Goal: Information Seeking & Learning: Check status

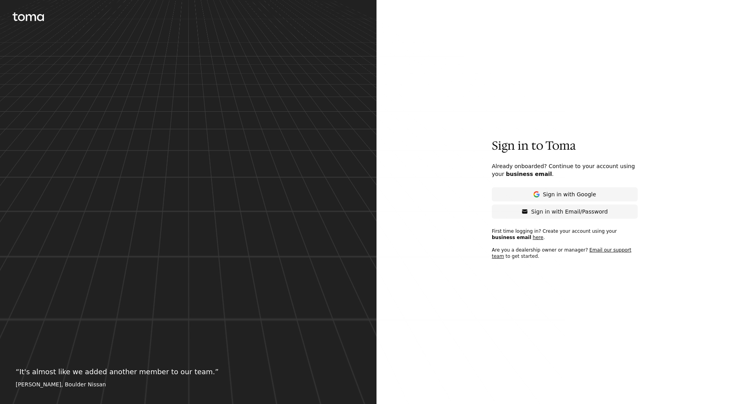
click at [577, 212] on p "Sign in with Email/Password" at bounding box center [569, 212] width 76 height 8
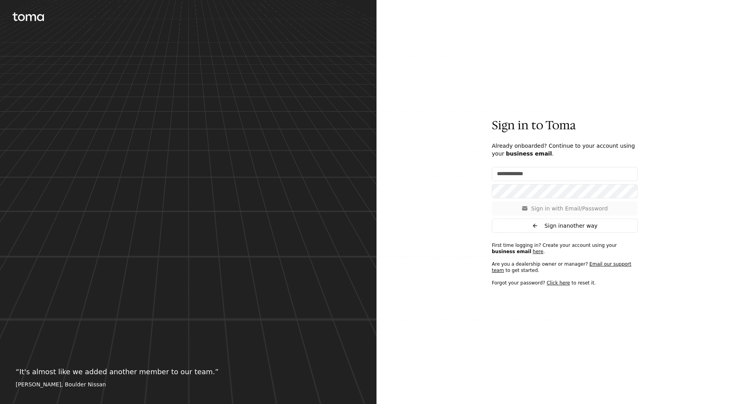
type input "**********"
click at [549, 206] on p "Sign in with Email/Password" at bounding box center [569, 209] width 76 height 8
click at [537, 207] on p "Sign in with Email/Password" at bounding box center [569, 209] width 76 height 8
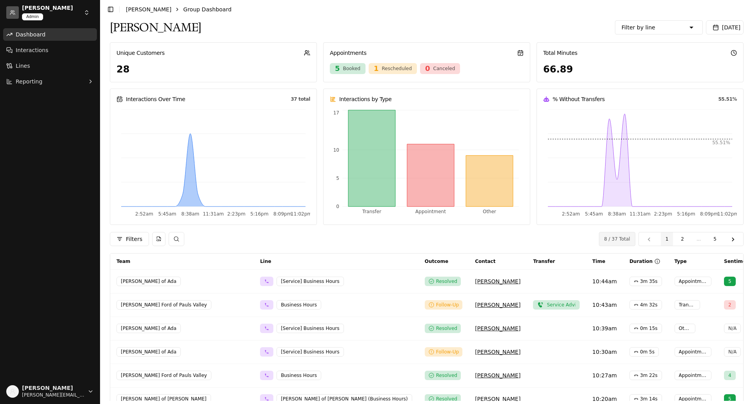
click at [264, 235] on div "Filters" at bounding box center [353, 239] width 486 height 14
click at [684, 237] on button "2" at bounding box center [682, 238] width 13 height 13
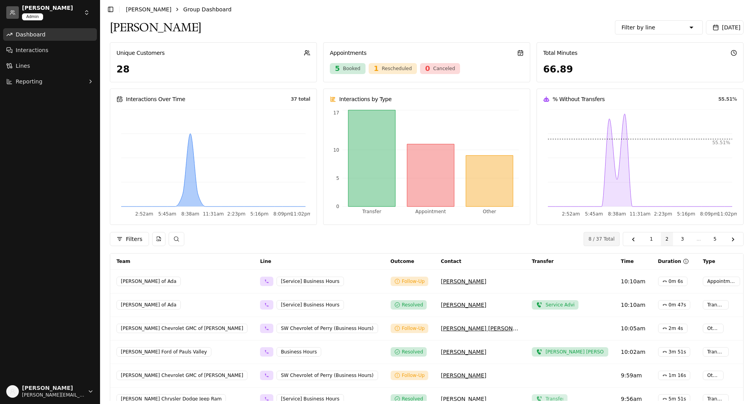
click at [684, 238] on button "3" at bounding box center [682, 238] width 13 height 13
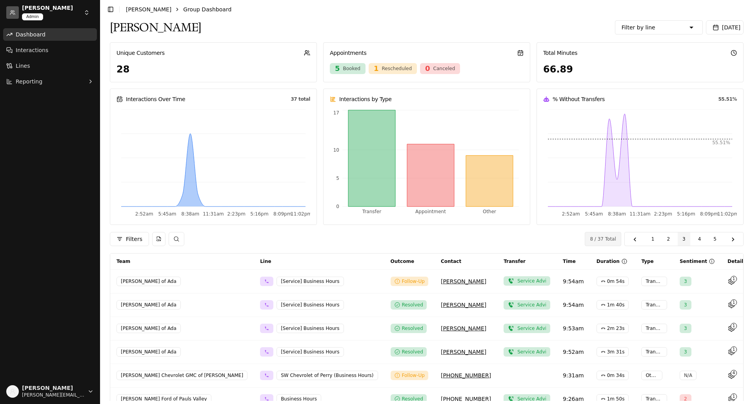
click at [441, 261] on p "Contact" at bounding box center [451, 261] width 20 height 6
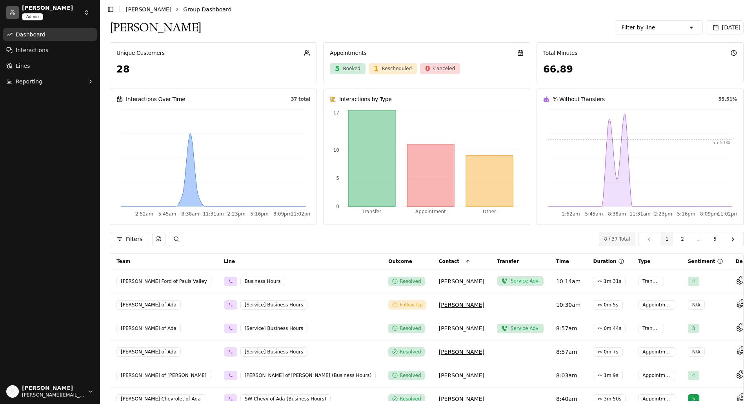
click at [86, 15] on html "[PERSON_NAME] Admin Dashboard Interactions Lines Reporting [PERSON_NAME] [PERSO…" at bounding box center [376, 202] width 753 height 404
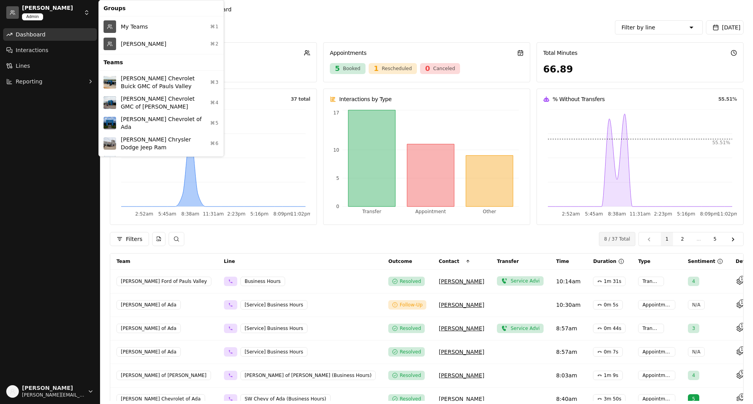
click at [139, 43] on div "[PERSON_NAME] ⌘2" at bounding box center [161, 43] width 122 height 17
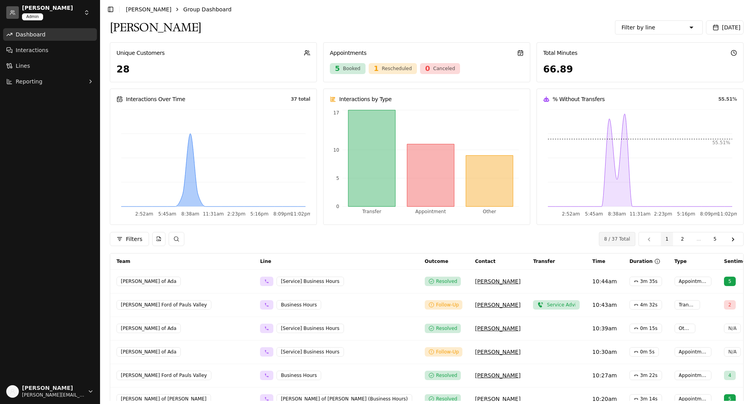
click at [724, 23] on button "[DATE]" at bounding box center [725, 27] width 38 height 14
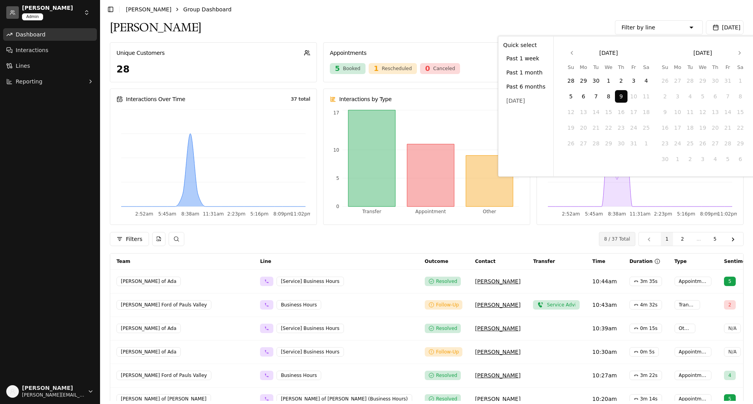
click at [602, 78] on button "1" at bounding box center [608, 80] width 13 height 13
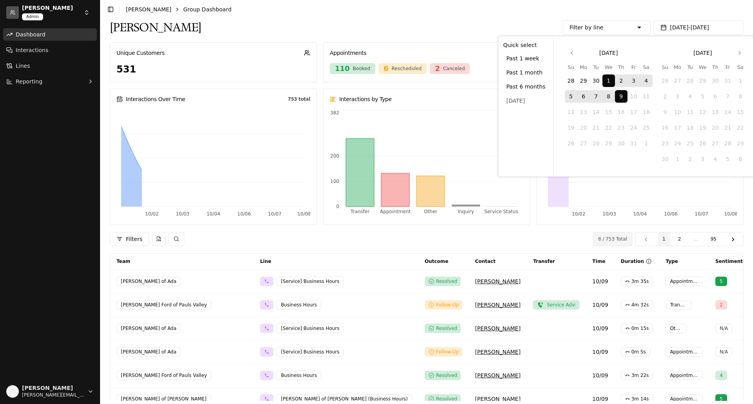
click at [494, 20] on div "[PERSON_NAME] Filter by line Sales [PERSON_NAME] Chevrolet of Ada - [Sales][Pho…" at bounding box center [427, 27] width 634 height 17
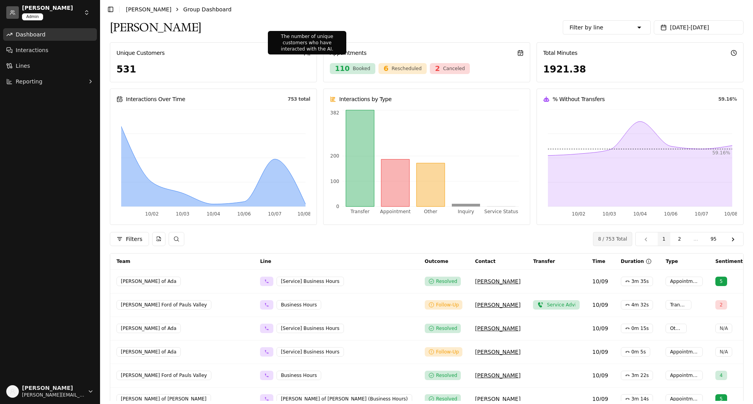
click at [305, 54] on icon "button" at bounding box center [306, 53] width 5 height 5
click at [88, 82] on icon "button" at bounding box center [90, 81] width 6 height 6
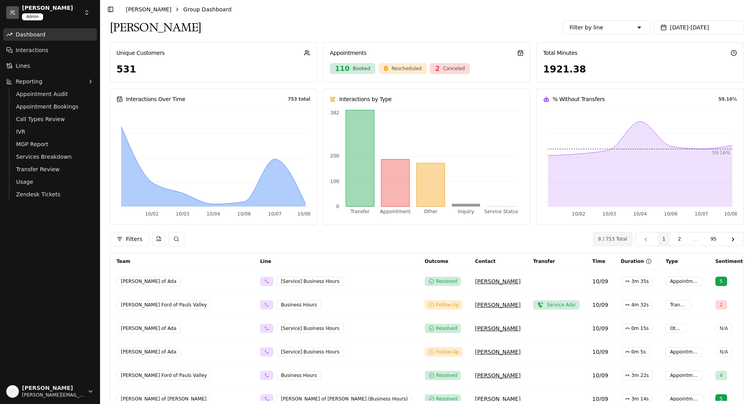
click at [66, 94] on link "Appointment Audit" at bounding box center [50, 94] width 74 height 11
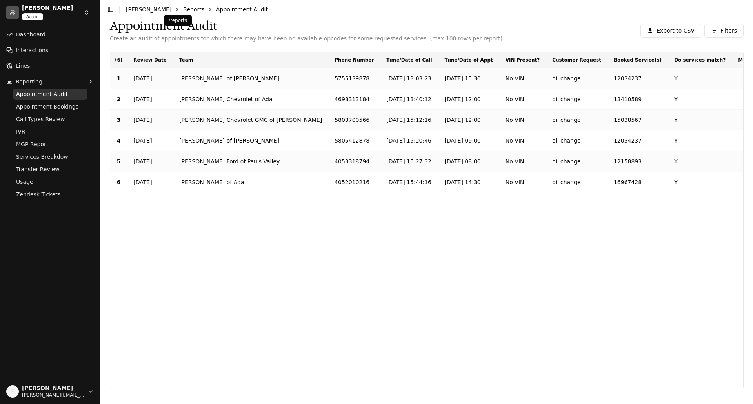
click at [183, 7] on link "Reports" at bounding box center [193, 9] width 21 height 6
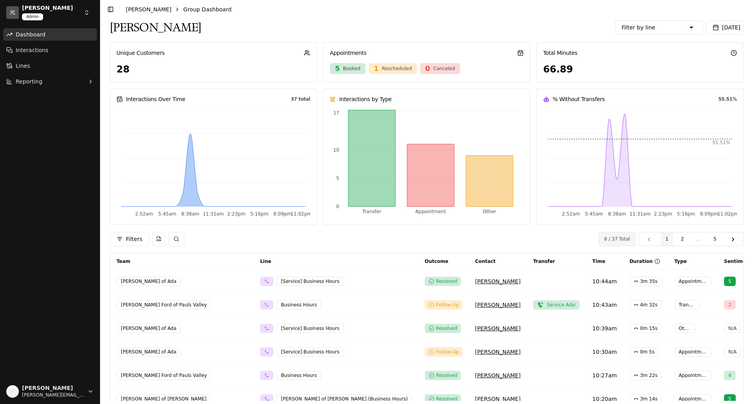
click at [84, 81] on button "Reporting" at bounding box center [50, 81] width 94 height 13
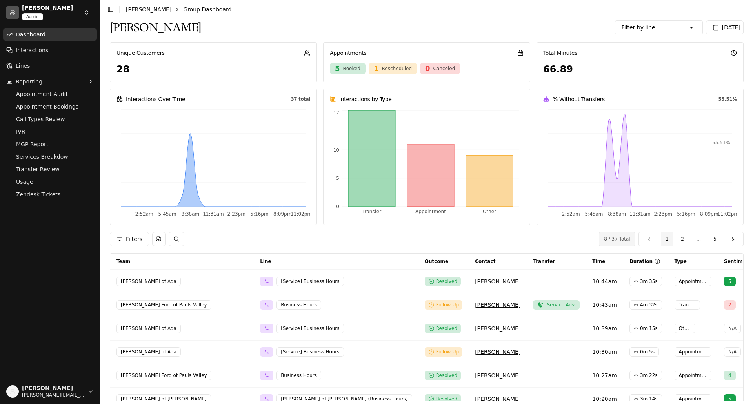
click at [50, 105] on span "Appointment Bookings" at bounding box center [47, 107] width 62 height 8
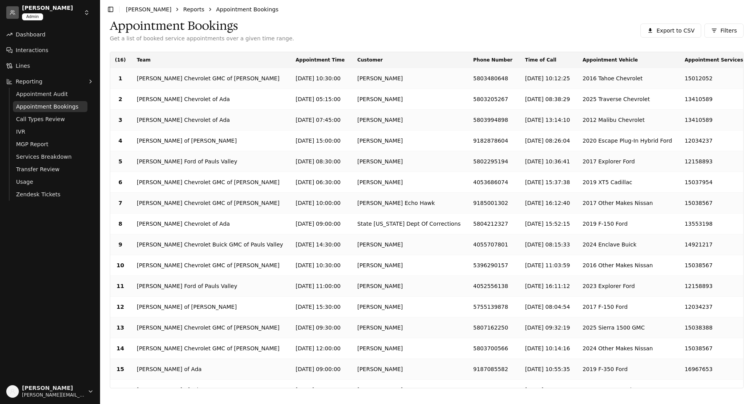
click at [722, 27] on p "Filters" at bounding box center [728, 31] width 16 height 8
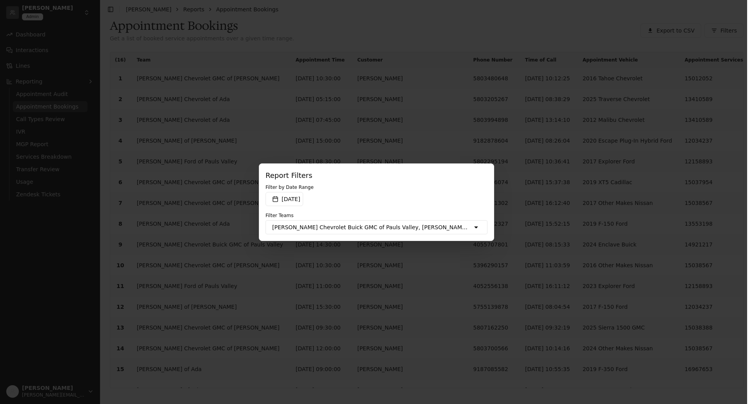
click at [288, 198] on span "[DATE]" at bounding box center [290, 199] width 18 height 6
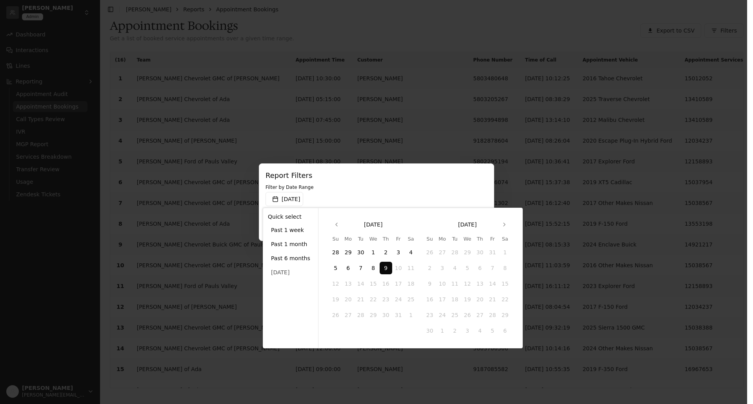
click at [368, 251] on button "1" at bounding box center [373, 252] width 13 height 13
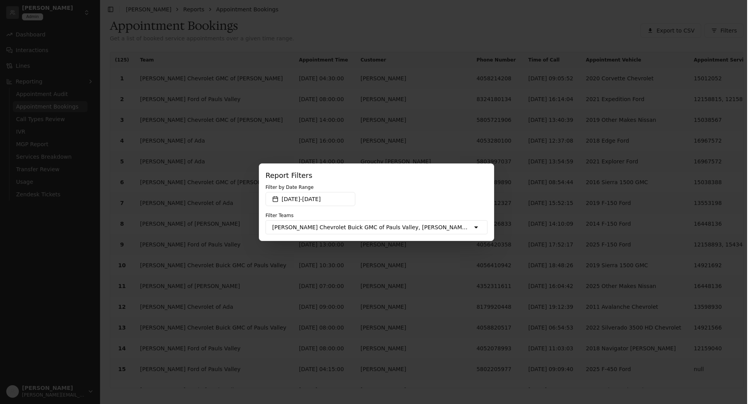
click at [478, 227] on button "[PERSON_NAME] Chevrolet Buick GMC of Pauls Valley, [PERSON_NAME] Chevrolet GMC …" at bounding box center [376, 227] width 221 height 13
click at [276, 293] on icon "button" at bounding box center [278, 289] width 5 height 5
click at [272, 206] on button "Oct 01, 2025 - Oct 09, 2025" at bounding box center [310, 199] width 90 height 14
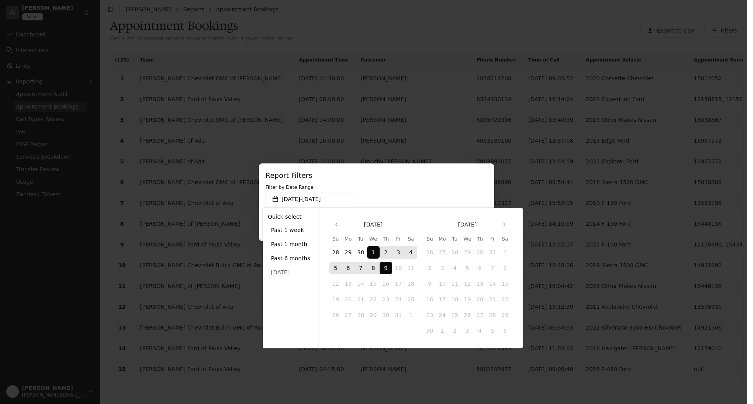
click at [456, 183] on label "Report Filters Filter by Date Range Oct 01, 2025 - Oct 09, 2025 Filter Teams Se…" at bounding box center [376, 202] width 235 height 78
click at [355, 192] on button "Oct 01, 2025 - Oct 09, 2025" at bounding box center [310, 199] width 90 height 14
click at [403, 166] on label "Report Filters Filter by Date Range Oct 01, 2025 - Oct 09, 2025 Filter Teams Se…" at bounding box center [376, 202] width 235 height 78
click at [355, 192] on button "Oct 01, 2025 - Oct 09, 2025" at bounding box center [310, 199] width 90 height 14
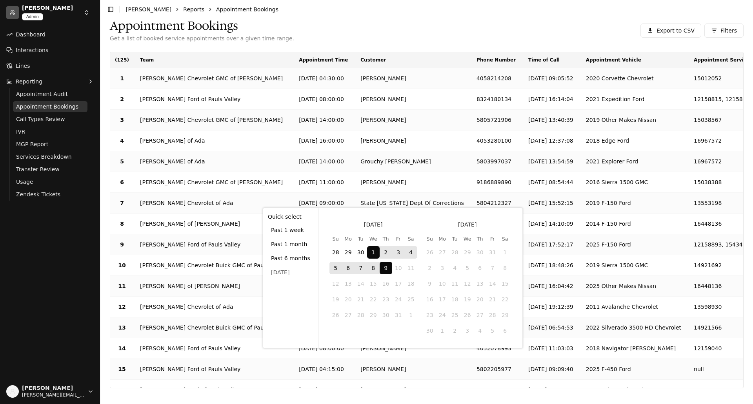
click at [425, 34] on main "Appointment Bookings Get a list of booked service appointments over a given tim…" at bounding box center [426, 211] width 652 height 385
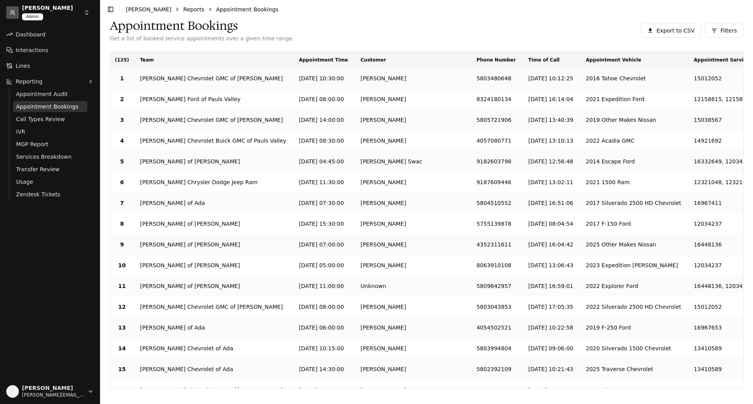
click at [143, 60] on p "Team" at bounding box center [147, 60] width 14 height 6
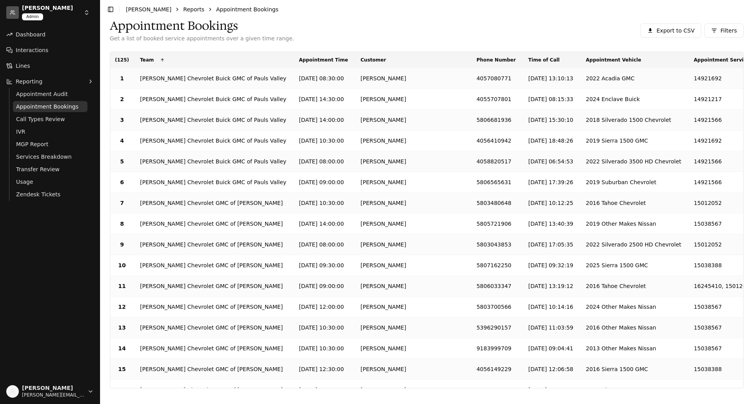
click at [160, 59] on icon at bounding box center [162, 60] width 5 height 5
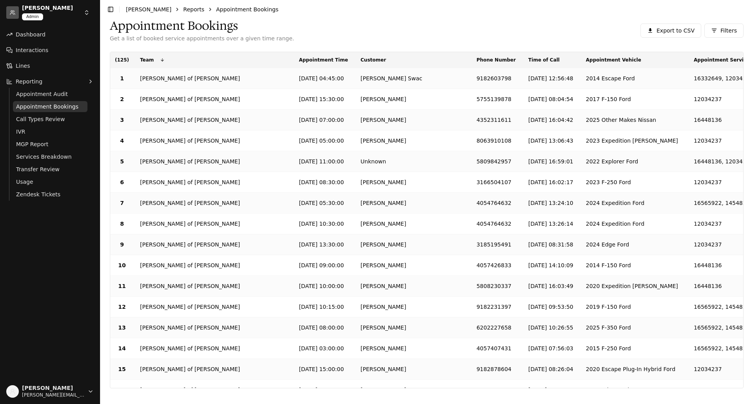
click at [161, 59] on icon at bounding box center [162, 59] width 3 height 3
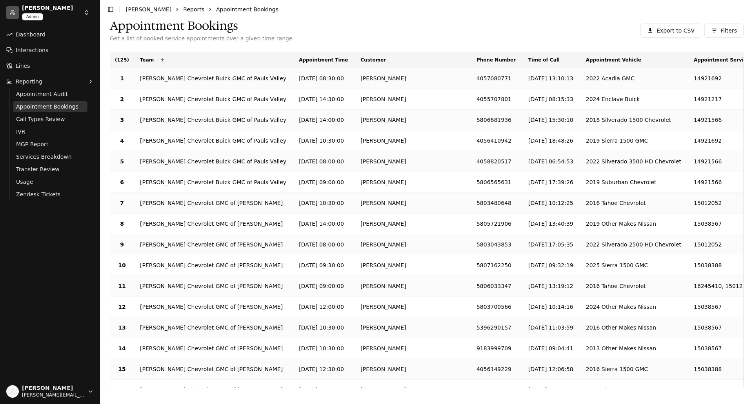
click at [299, 58] on p "Appointment Time" at bounding box center [323, 60] width 49 height 6
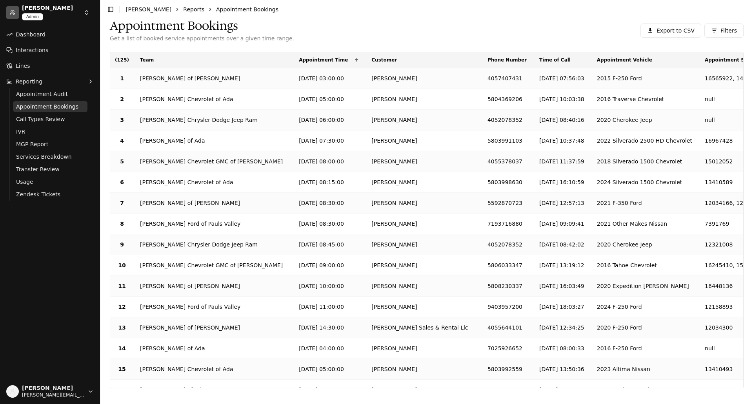
click at [299, 58] on p "Appointment Time" at bounding box center [323, 60] width 49 height 6
